Goal: Task Accomplishment & Management: Manage account settings

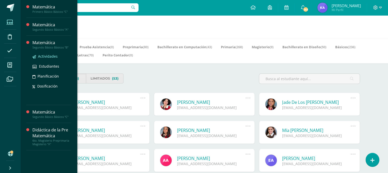
click at [47, 55] on span "Actividades" at bounding box center [48, 56] width 20 height 5
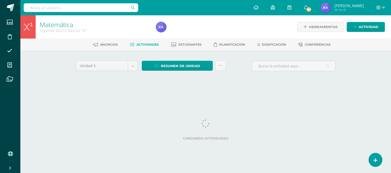
click at [350, 58] on div "Matemática Segundo Básico Básicos "B" Herramientas Detalle de asistencias Activ…" at bounding box center [205, 55] width 371 height 80
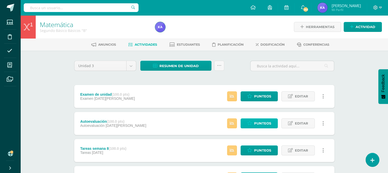
click at [263, 124] on span "Punteos" at bounding box center [262, 122] width 17 height 9
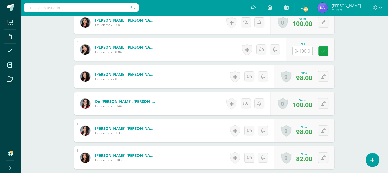
scroll to position [218, 0]
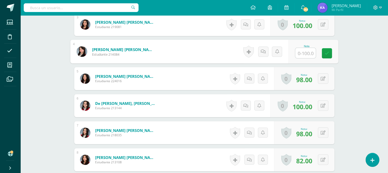
click at [302, 53] on input "text" at bounding box center [305, 53] width 20 height 10
type input "89"
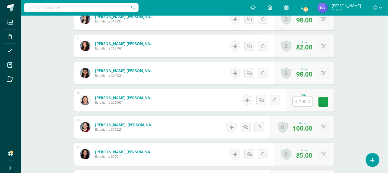
scroll to position [333, 0]
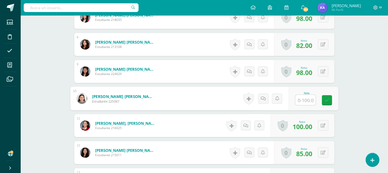
click at [305, 97] on input "text" at bounding box center [305, 100] width 20 height 10
type input "90"
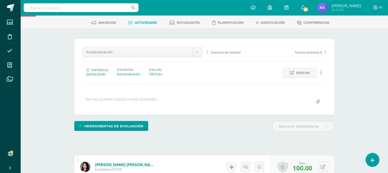
scroll to position [0, 0]
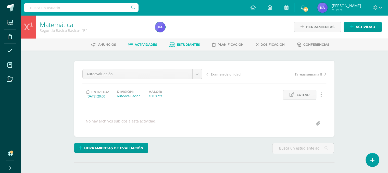
click at [190, 46] on span "Estudiantes" at bounding box center [188, 45] width 23 height 4
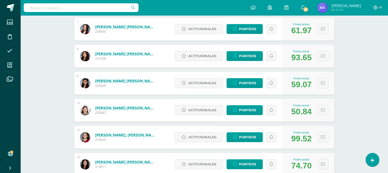
scroll to position [256, 0]
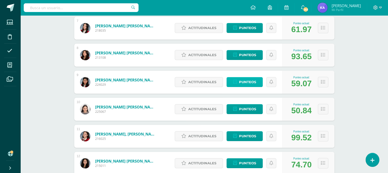
click at [248, 81] on span "Punteos" at bounding box center [247, 81] width 17 height 9
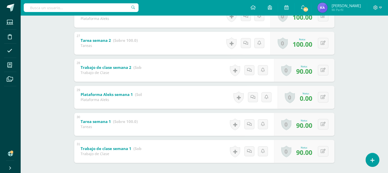
scroll to position [797, 0]
click at [323, 153] on button at bounding box center [322, 151] width 10 height 10
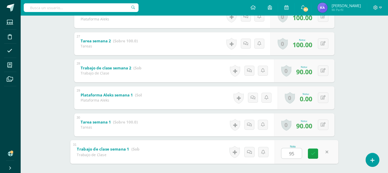
type input "95"
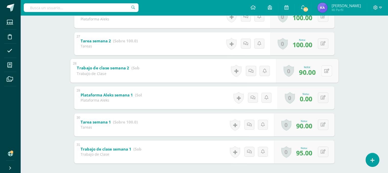
click at [321, 71] on div "0 Logros Logros obtenidos Aún no hay logros agregados Nota: 90.00" at bounding box center [307, 71] width 62 height 24
click at [311, 69] on span "90.00" at bounding box center [304, 71] width 16 height 9
click at [311, 71] on span "90.00" at bounding box center [304, 71] width 16 height 9
click at [322, 70] on button at bounding box center [326, 70] width 11 height 11
type input "95"
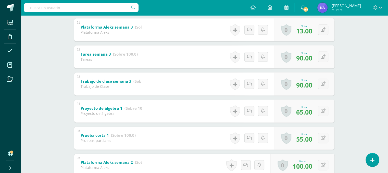
scroll to position [647, 0]
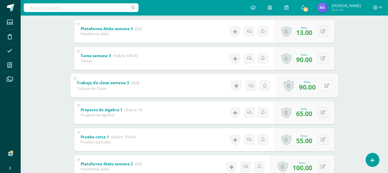
click at [322, 86] on button at bounding box center [326, 85] width 11 height 11
type input "95"
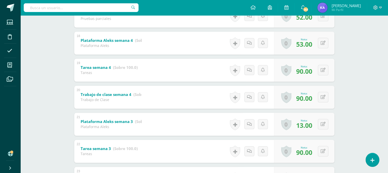
scroll to position [553, 0]
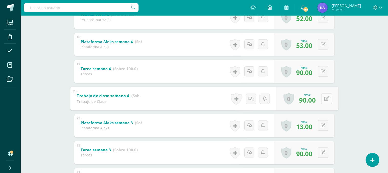
click at [322, 96] on button at bounding box center [326, 98] width 11 height 11
type input "95"
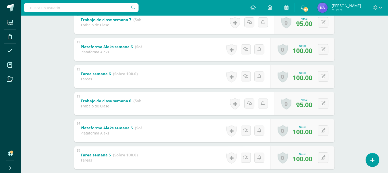
scroll to position [359, 0]
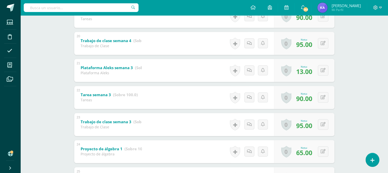
scroll to position [609, 0]
click at [323, 69] on button at bounding box center [322, 69] width 10 height 10
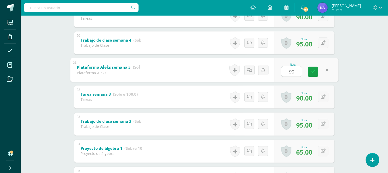
type input "90"
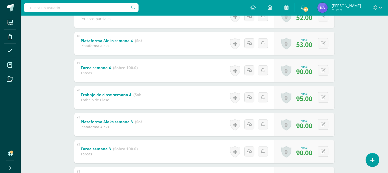
scroll to position [553, 0]
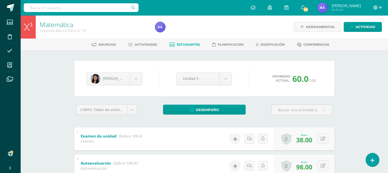
click at [379, 8] on icon at bounding box center [380, 7] width 3 height 5
click at [359, 34] on span "Cerrar sesión" at bounding box center [363, 34] width 23 height 5
